Goal: Navigation & Orientation: Understand site structure

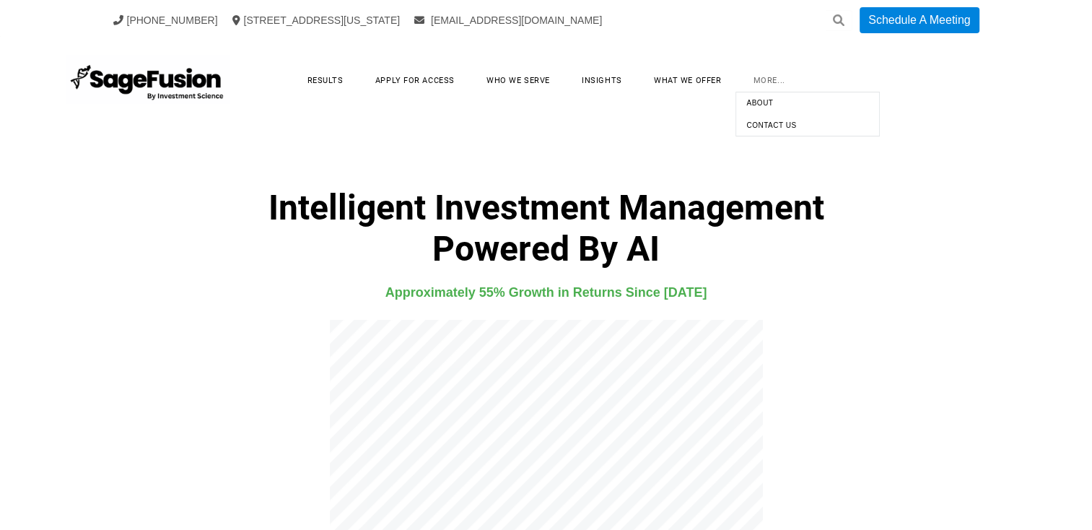
click at [772, 75] on link "more..." at bounding box center [769, 80] width 61 height 22
click at [401, 82] on link "Apply for Access" at bounding box center [415, 80] width 108 height 22
click at [601, 82] on link "Insights" at bounding box center [601, 80] width 69 height 22
click at [321, 80] on link "Results" at bounding box center [325, 80] width 65 height 22
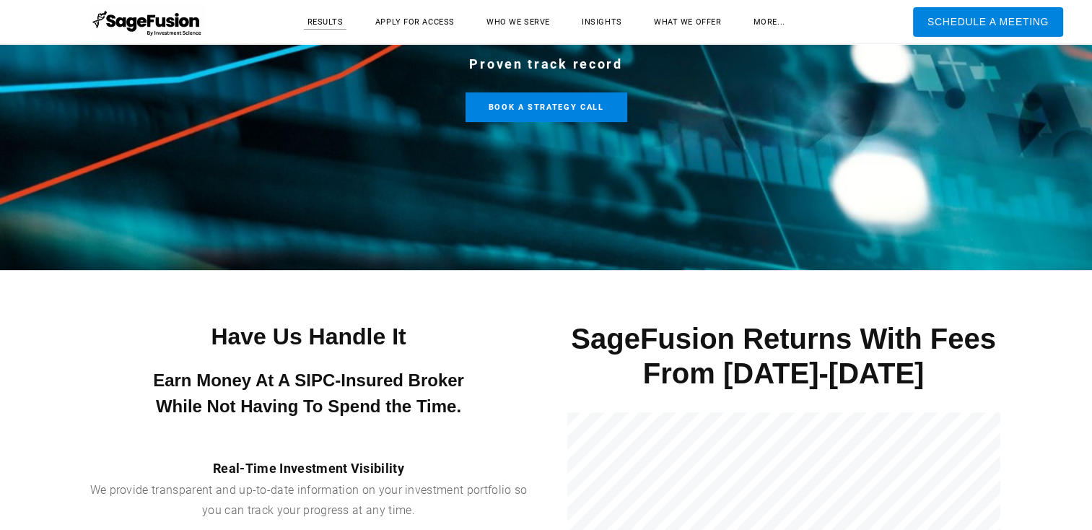
scroll to position [193, 0]
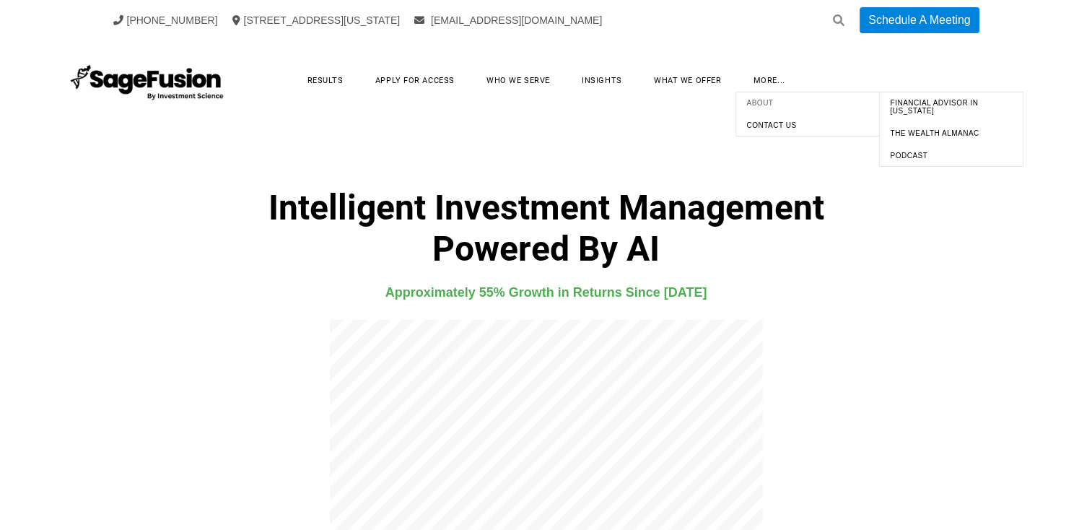
drag, startPoint x: 749, startPoint y: 104, endPoint x: 806, endPoint y: 109, distance: 57.3
click at [749, 105] on span "About" at bounding box center [807, 102] width 137 height 15
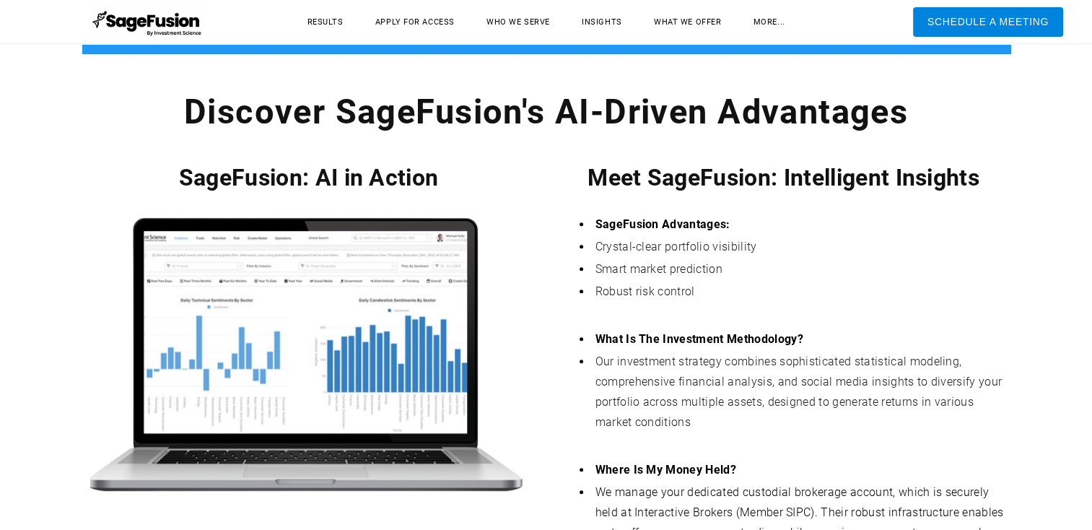
scroll to position [622, 0]
